Goal: Navigation & Orientation: Find specific page/section

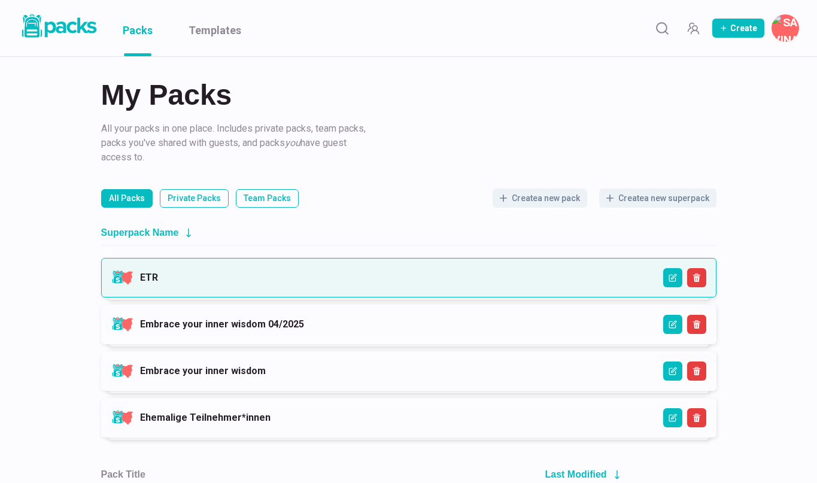
click at [158, 275] on link "ETR" at bounding box center [149, 277] width 18 height 11
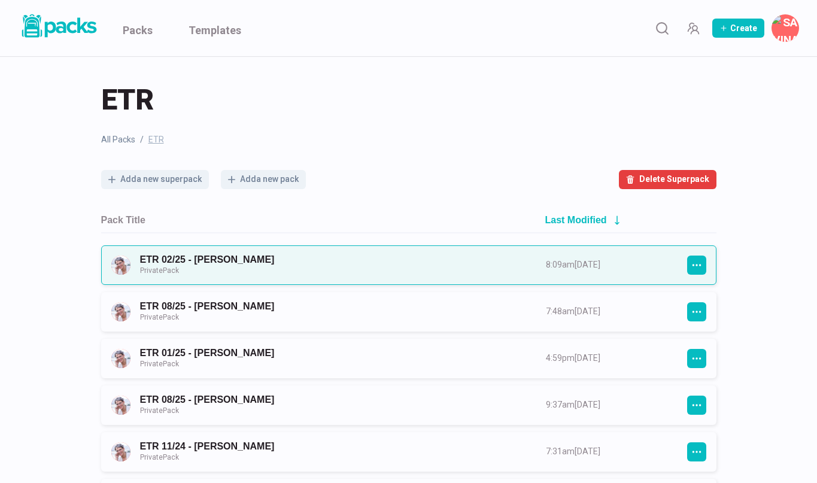
click at [285, 269] on link "ETR 02/25 - [PERSON_NAME] Private Pack" at bounding box center [332, 265] width 384 height 22
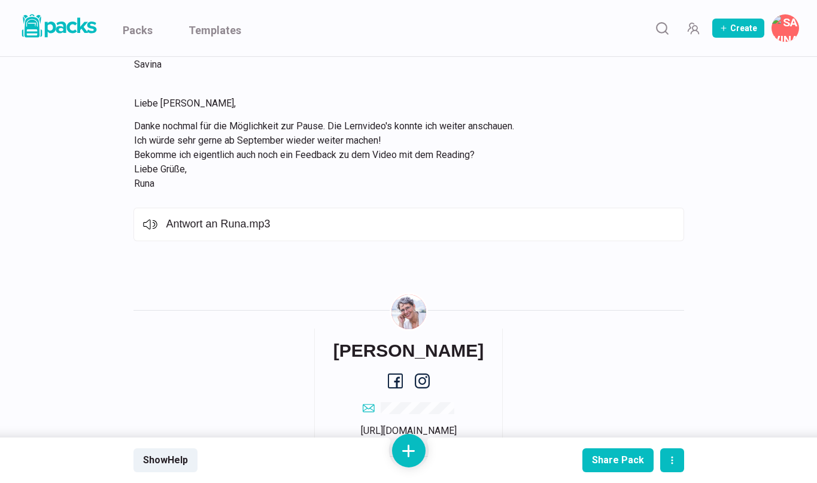
scroll to position [4868, 0]
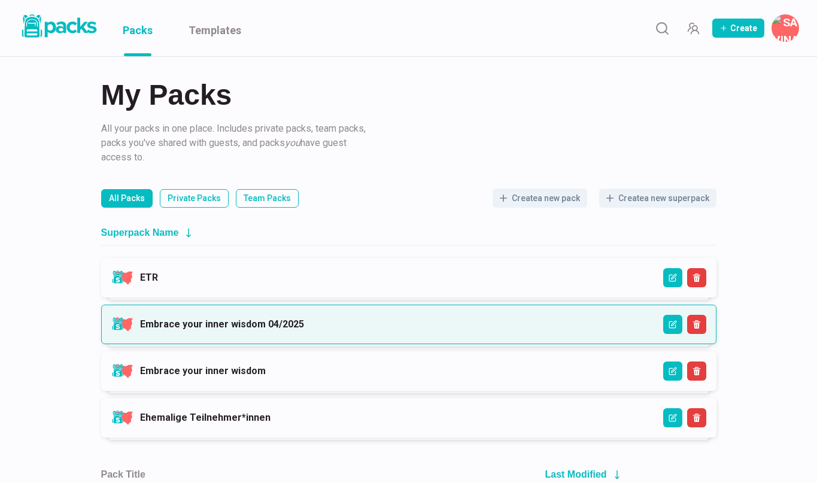
click at [205, 320] on link "Embrace your inner wisdom 04/2025" at bounding box center [222, 323] width 164 height 11
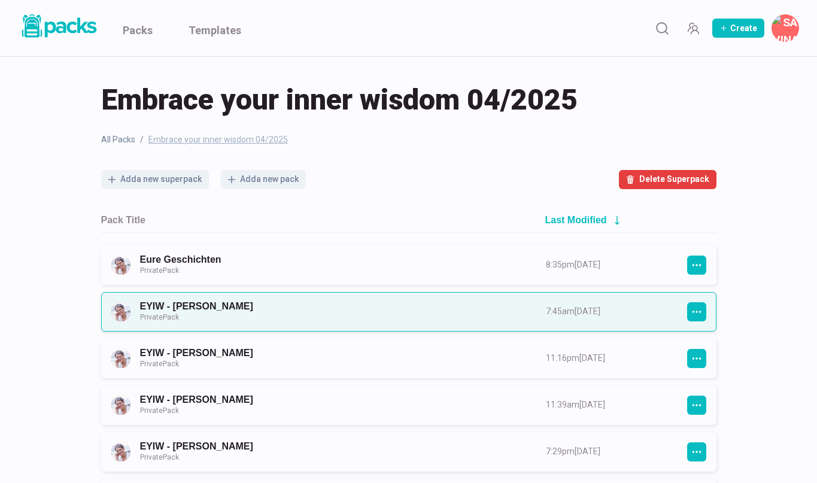
click at [249, 317] on link "EYIW - [PERSON_NAME] Private Pack" at bounding box center [332, 311] width 384 height 22
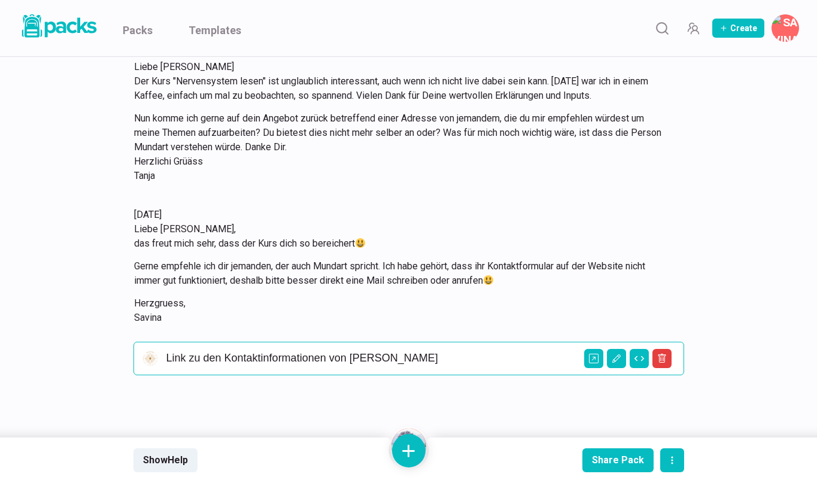
scroll to position [1920, 0]
